Goal: Task Accomplishment & Management: Manage account settings

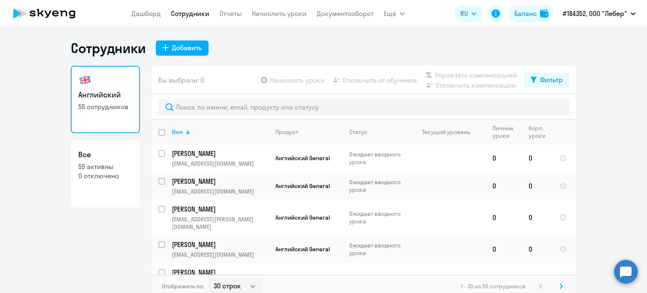
select select "30"
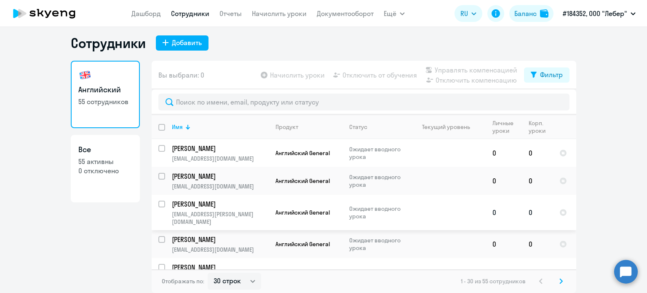
click at [158, 200] on div at bounding box center [162, 204] width 20 height 20
checkbox input "true"
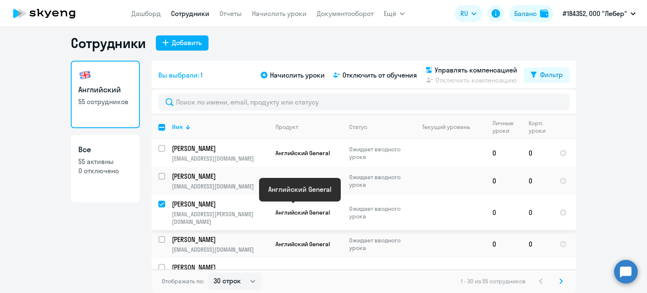
click at [317, 208] on span "Английский General" at bounding box center [302, 212] width 54 height 8
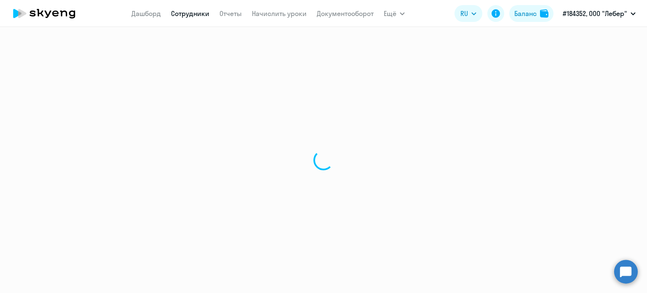
select select "english"
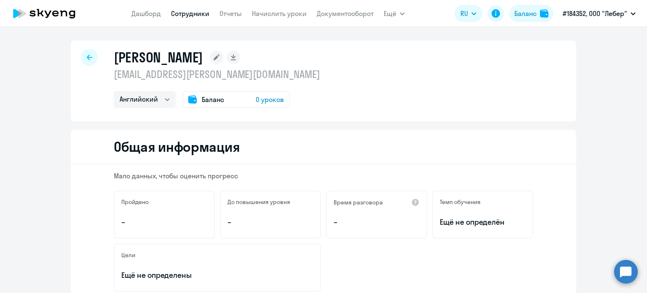
click at [60, 12] on icon at bounding box center [44, 13] width 74 height 21
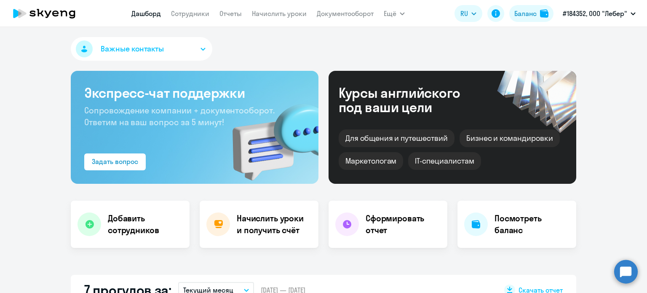
select select "30"
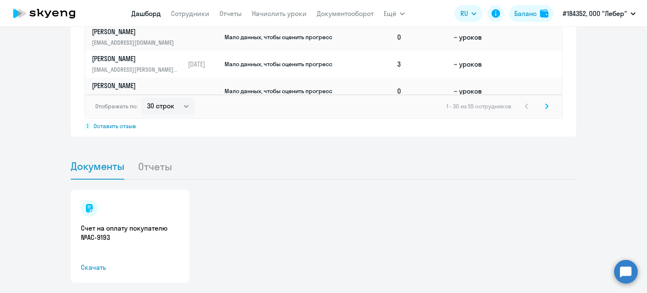
scroll to position [751, 0]
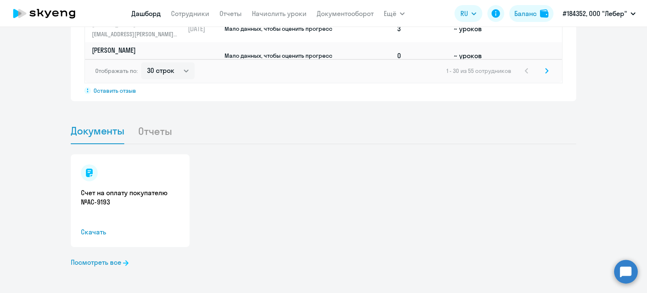
click at [153, 130] on li "Отчеты" at bounding box center [162, 131] width 48 height 26
click at [103, 136] on link "Документы" at bounding box center [97, 131] width 53 height 26
click at [158, 136] on li "Отчеты" at bounding box center [162, 131] width 48 height 26
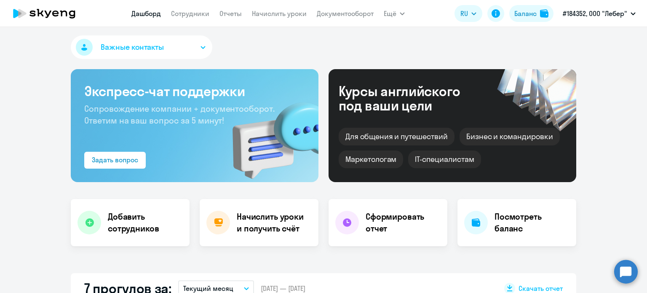
scroll to position [0, 0]
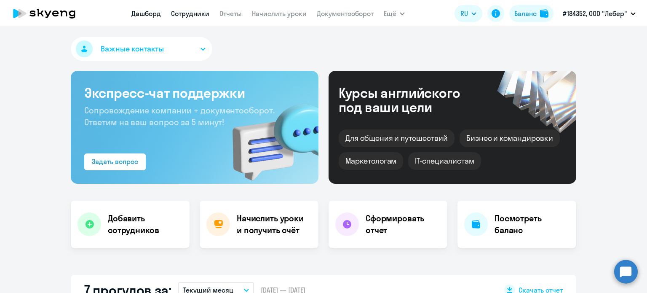
click at [184, 15] on link "Сотрудники" at bounding box center [190, 13] width 38 height 8
select select "30"
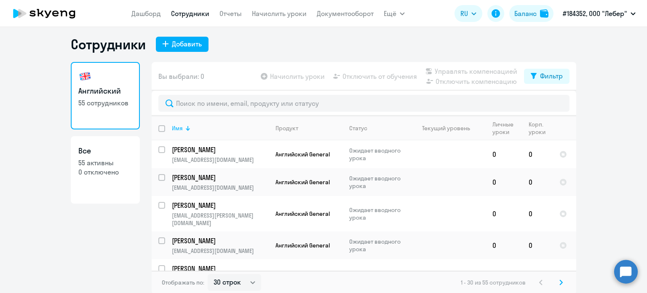
scroll to position [5, 0]
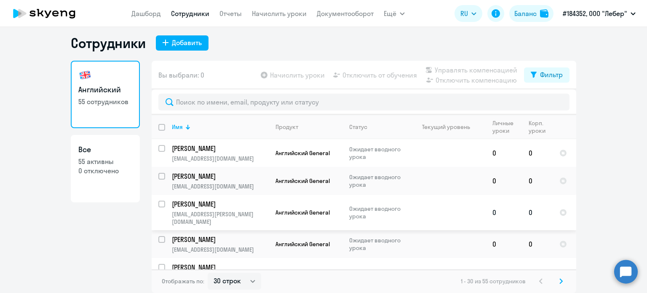
click at [161, 203] on input "select row 42208536" at bounding box center [166, 208] width 17 height 17
checkbox input "true"
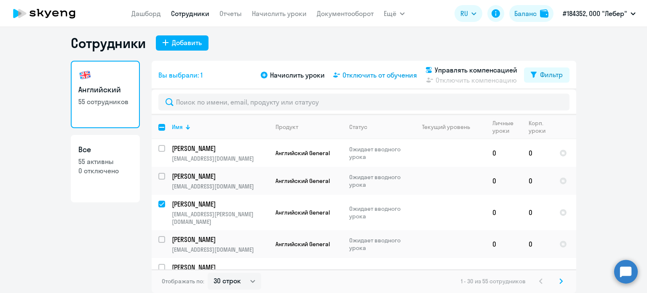
click at [376, 75] on span "Отключить от обучения" at bounding box center [379, 75] width 75 height 10
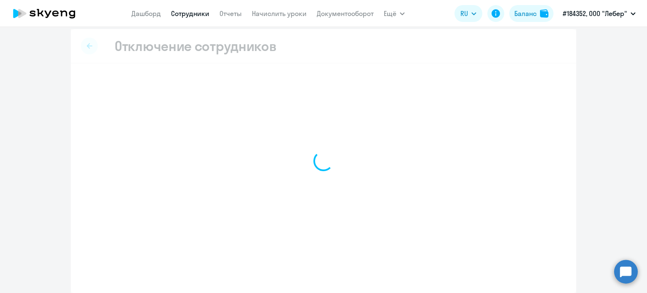
scroll to position [4, 0]
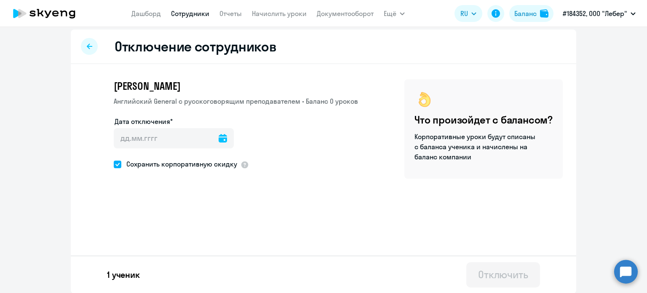
click at [115, 164] on span at bounding box center [118, 164] width 8 height 8
click at [114, 164] on input "Сохранить корпоративную скидку" at bounding box center [113, 164] width 0 height 0
checkbox input "false"
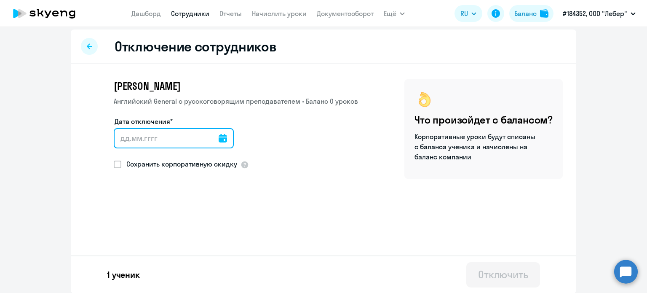
click at [210, 138] on input "Дата отключения*" at bounding box center [174, 138] width 120 height 20
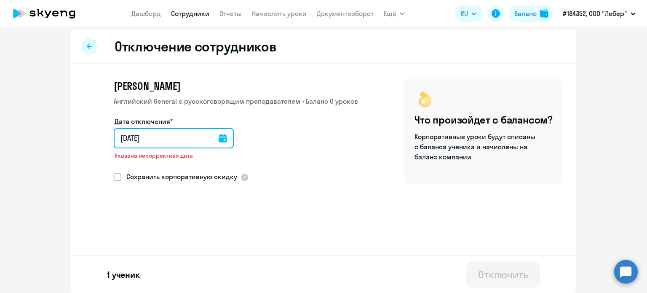
type input "[DATE]"
click at [125, 138] on input "[DATE]" at bounding box center [175, 138] width 123 height 20
type input "20.82.025"
type input "[DATE]"
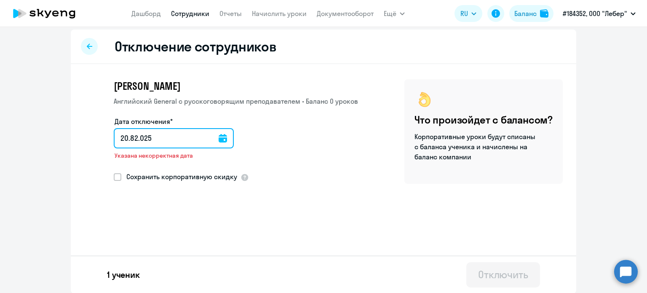
type input "[DATE]"
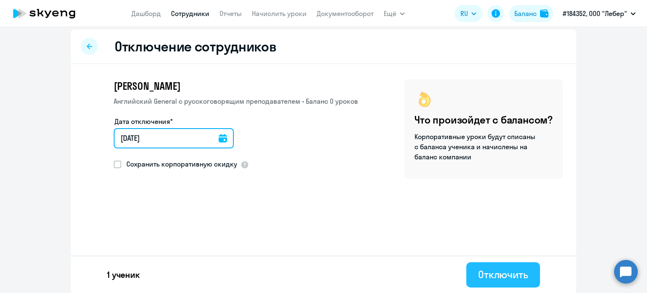
type input "[DATE]"
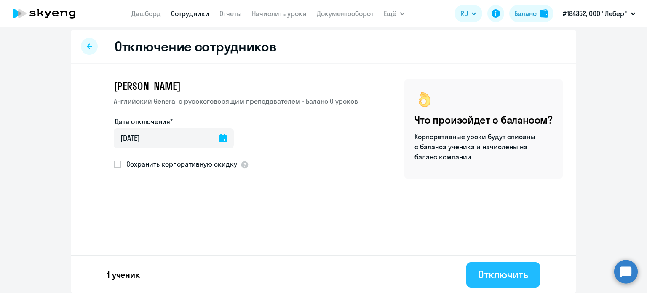
click at [493, 276] on div "Отключить" at bounding box center [503, 273] width 50 height 13
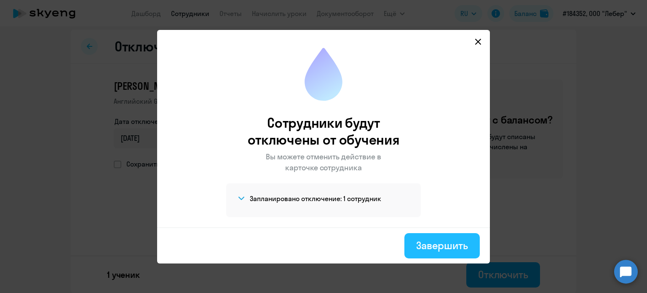
click at [445, 243] on div "Завершить" at bounding box center [442, 244] width 52 height 13
select select "30"
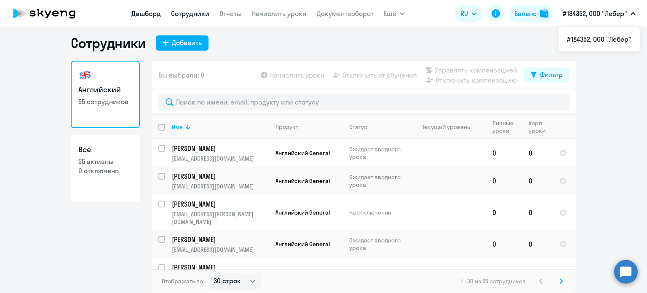
click at [145, 15] on link "Дашборд" at bounding box center [145, 13] width 29 height 8
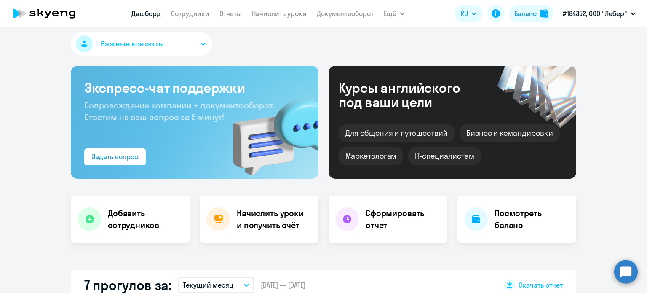
select select "30"
click at [197, 19] on nav "[PERSON_NAME] Отчеты Начислить уроки Документооборот" at bounding box center [252, 13] width 242 height 17
click at [197, 16] on link "Сотрудники" at bounding box center [190, 13] width 38 height 8
select select "30"
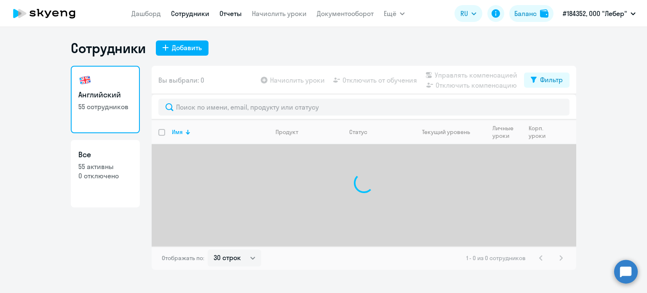
click at [236, 16] on link "Отчеты" at bounding box center [230, 13] width 22 height 8
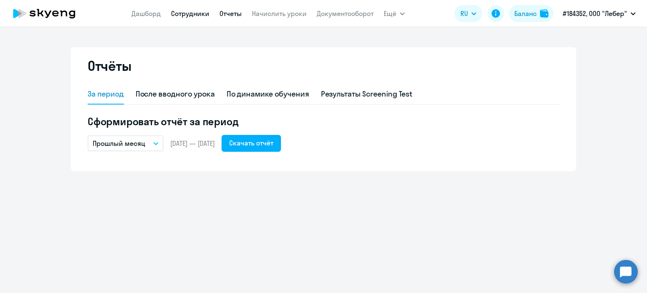
click at [193, 16] on link "Сотрудники" at bounding box center [190, 13] width 38 height 8
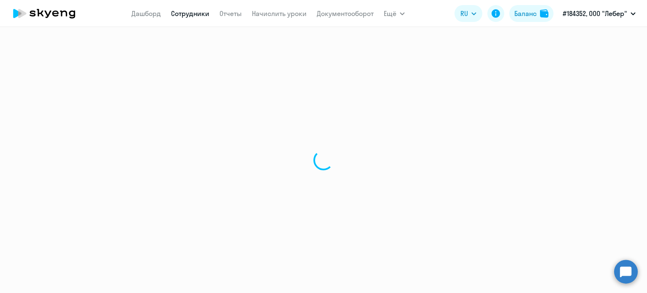
select select "30"
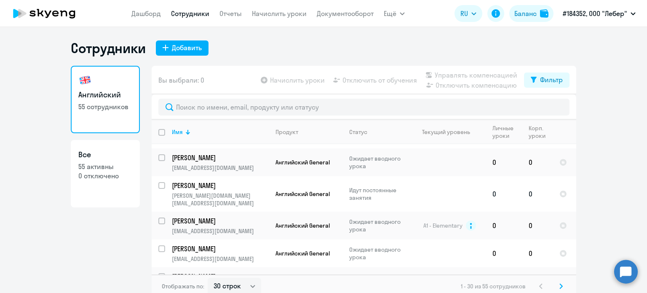
scroll to position [379, 0]
click at [365, 218] on p "Ожидает вводного урока" at bounding box center [378, 225] width 58 height 15
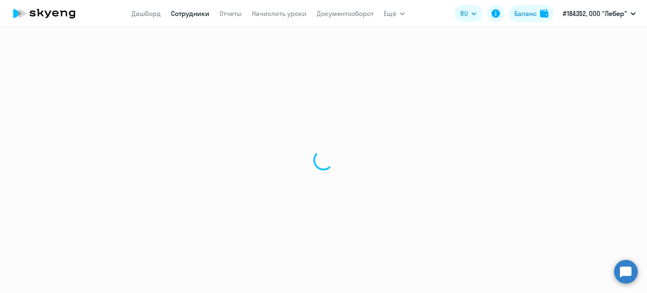
select select "english"
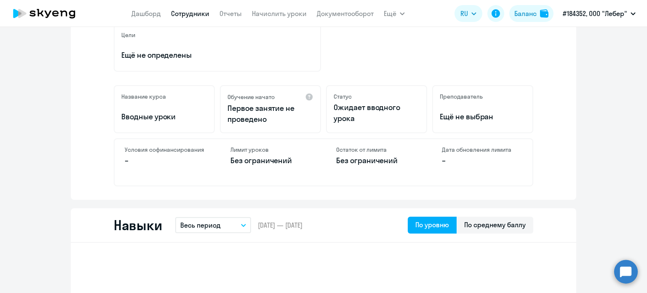
scroll to position [210, 0]
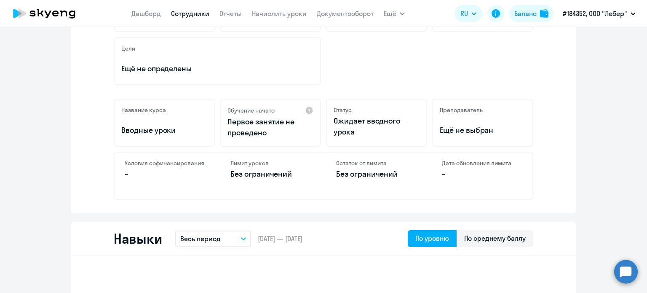
click at [44, 16] on icon at bounding box center [44, 13] width 74 height 21
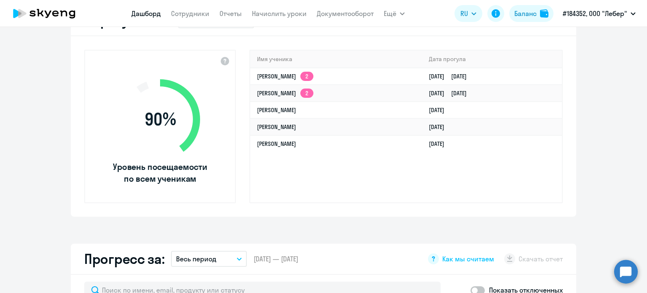
select select "30"
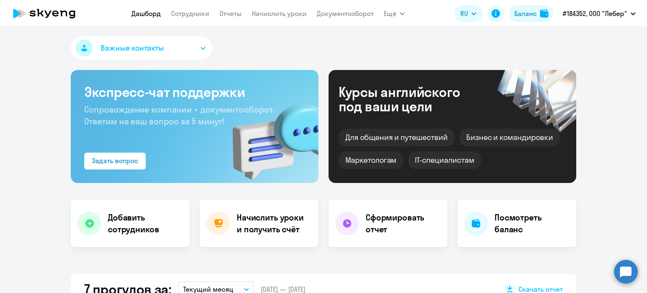
scroll to position [0, 0]
